Goal: Book appointment/travel/reservation

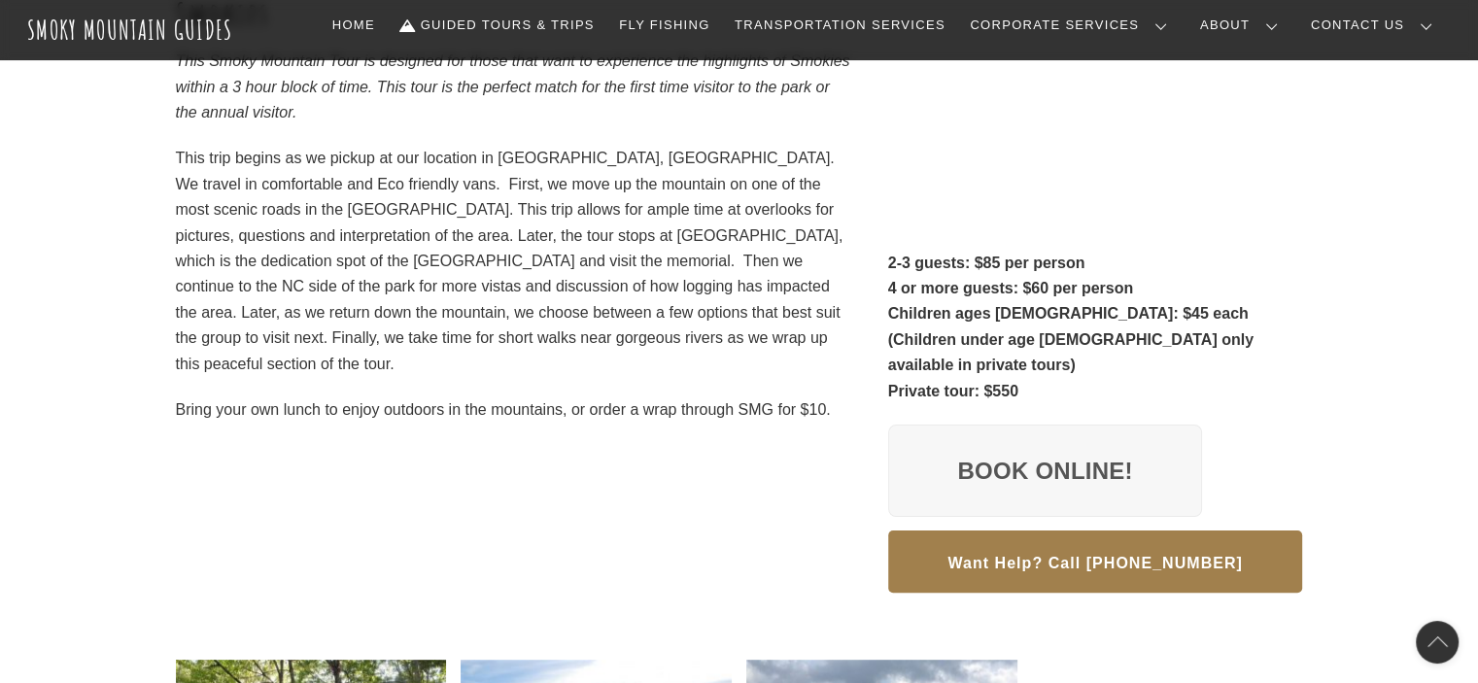
scroll to position [292, 0]
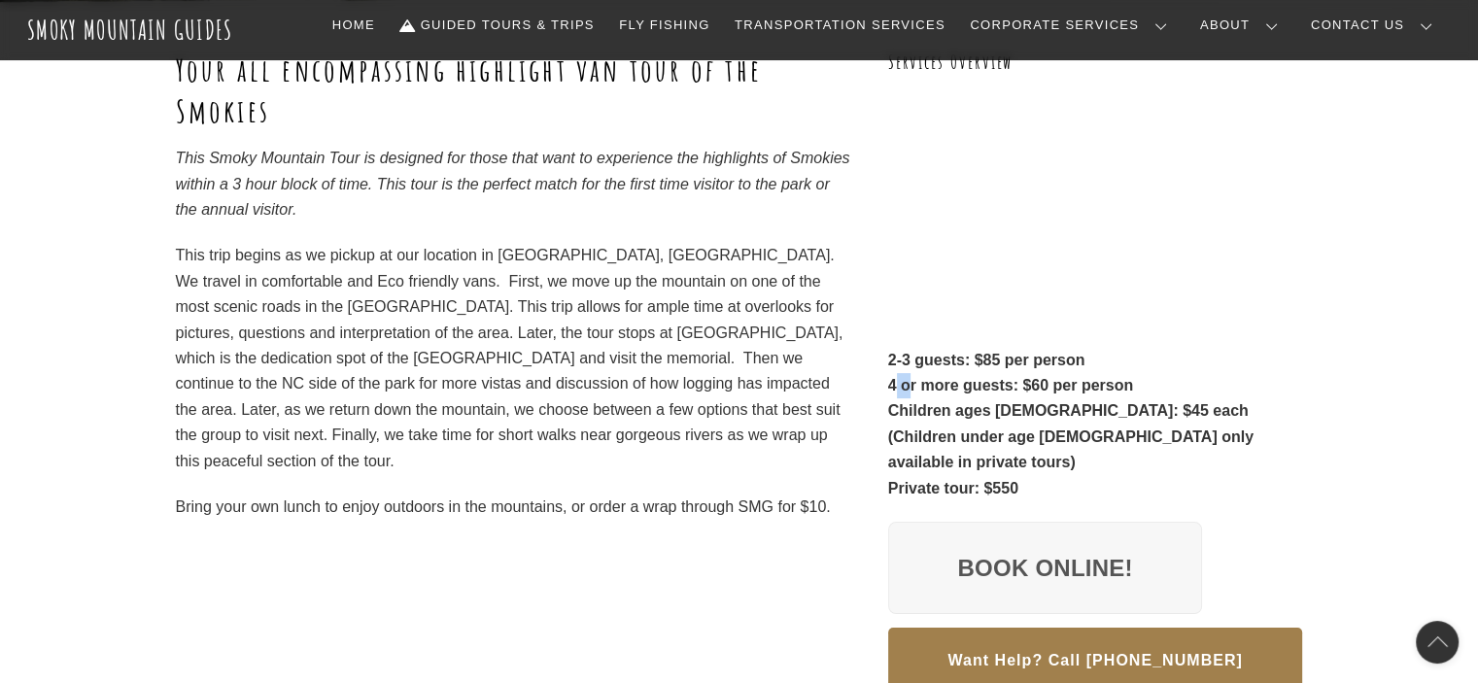
drag, startPoint x: 895, startPoint y: 384, endPoint x: 906, endPoint y: 384, distance: 10.7
click at [906, 384] on strong "4 or more guests: $60 per person" at bounding box center [1011, 385] width 246 height 17
click at [886, 384] on div "Your all encompassing highlight van tour of the Smokies This Smoky Mountain Tou…" at bounding box center [739, 380] width 1127 height 661
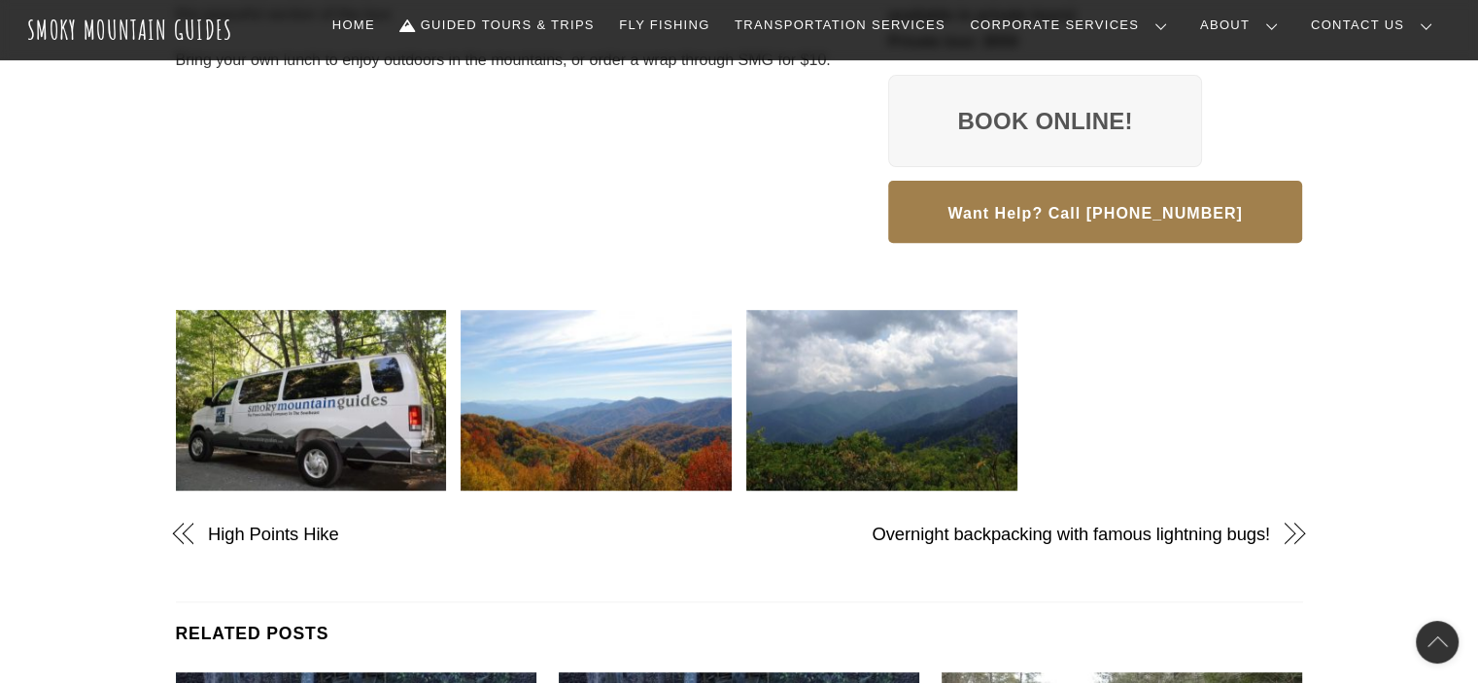
scroll to position [680, 0]
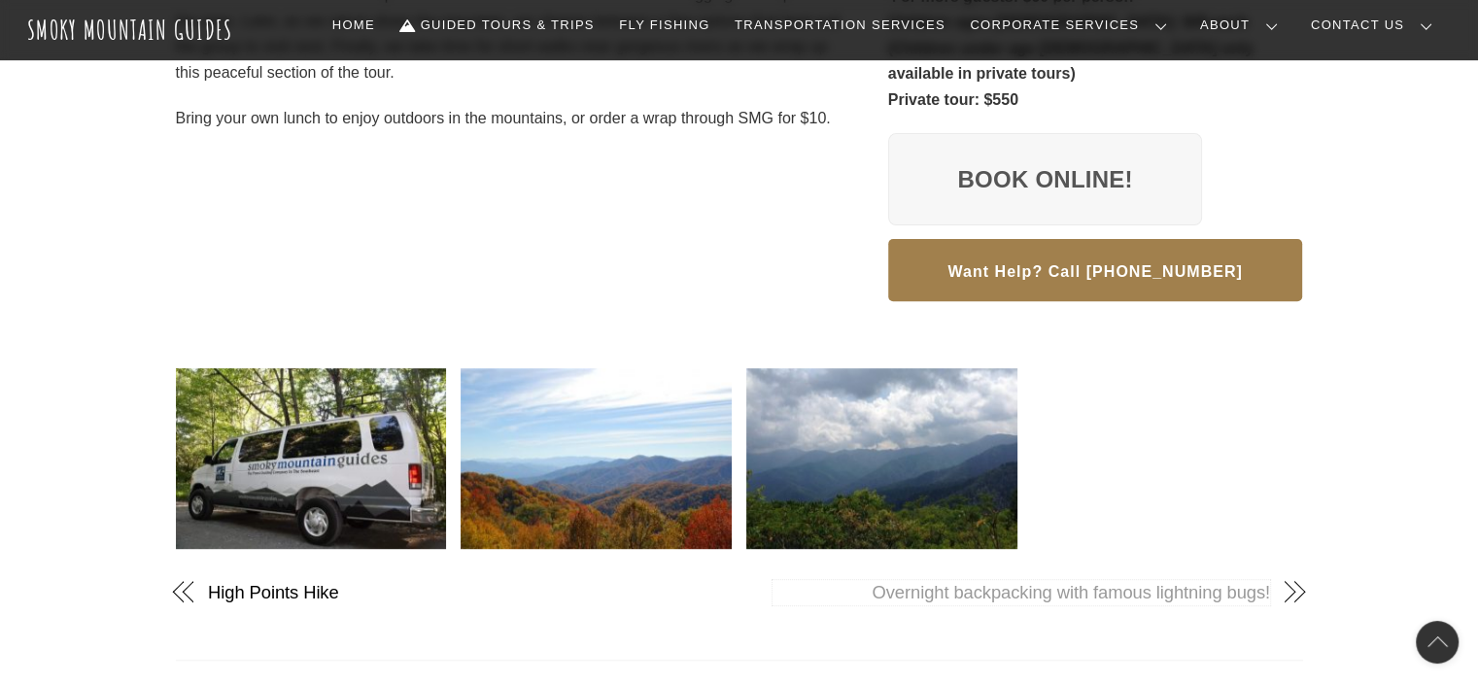
click at [957, 580] on link "Overnight backpacking with famous lightning bugs!" at bounding box center [1022, 592] width 498 height 25
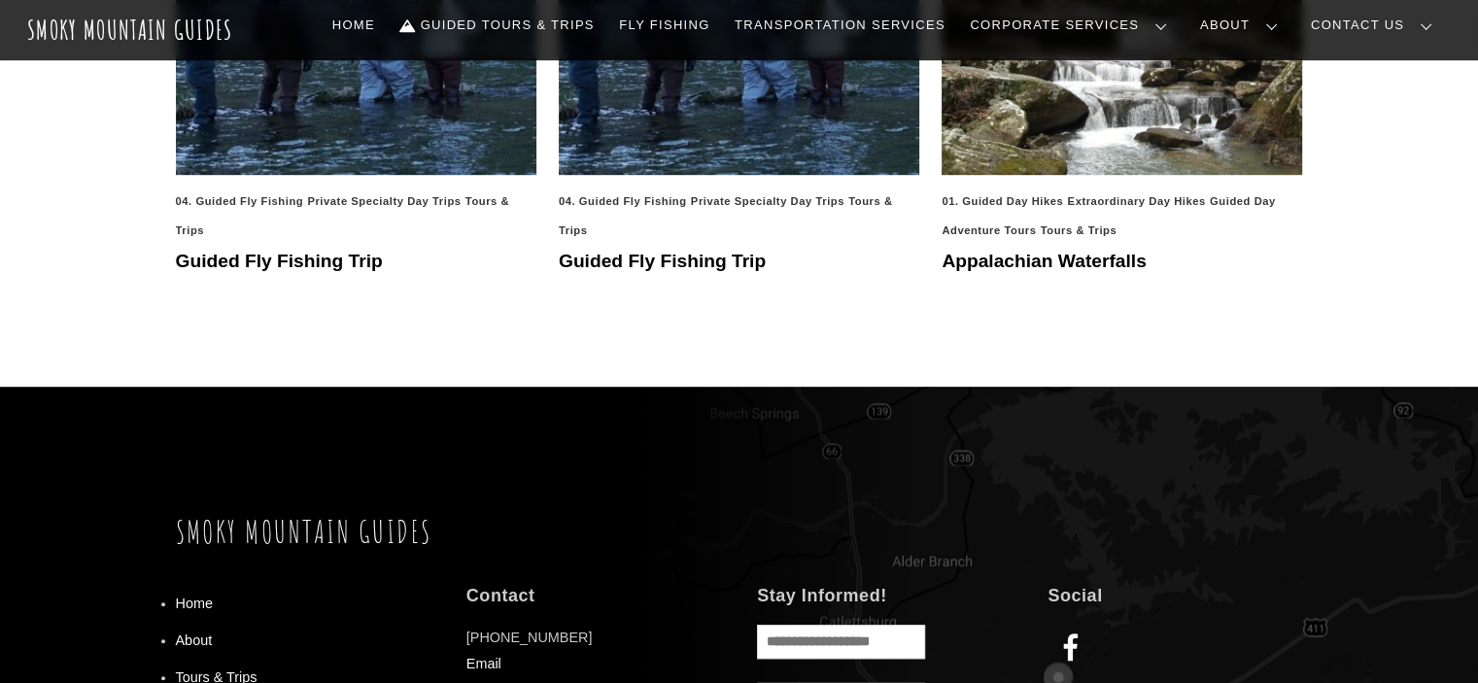
scroll to position [1361, 0]
